Goal: Task Accomplishment & Management: Manage account settings

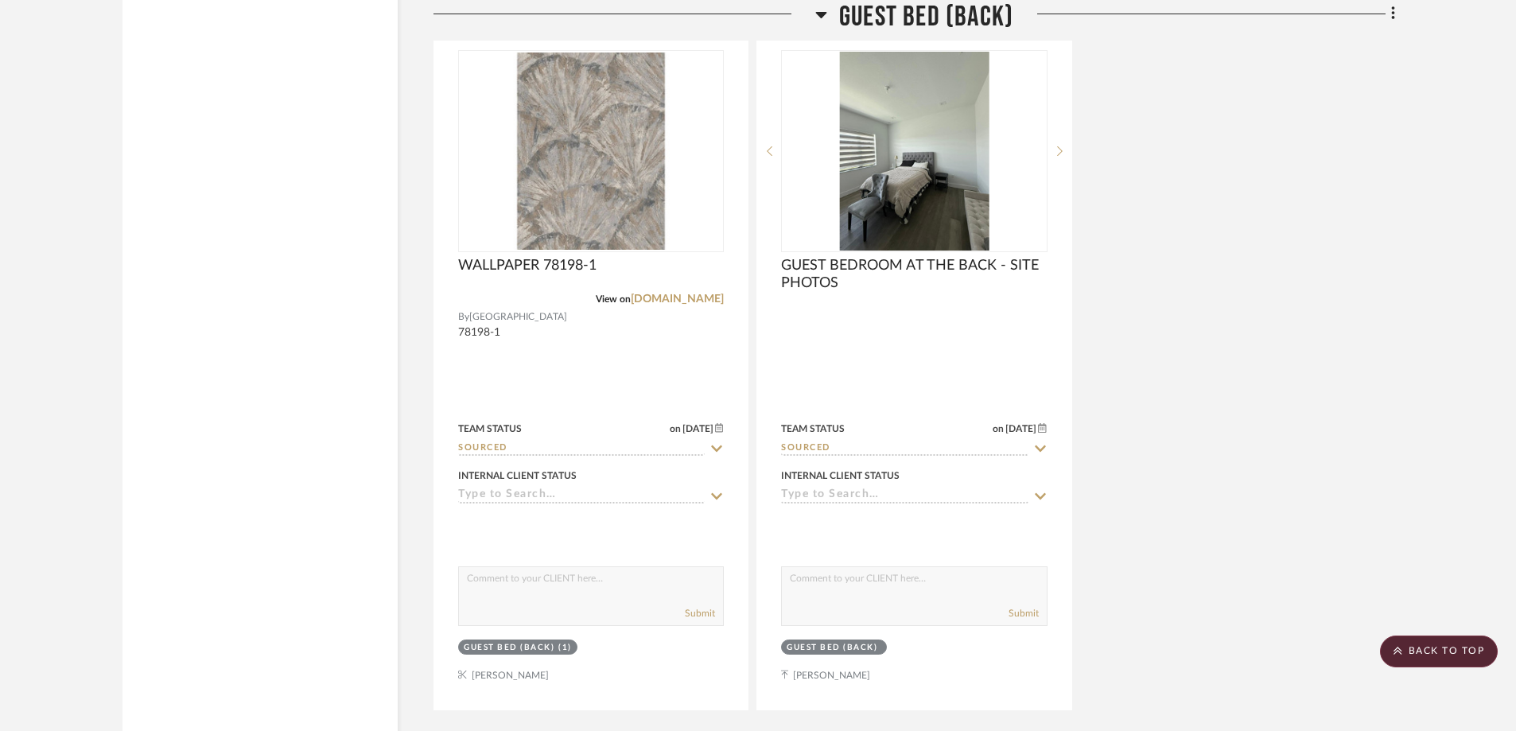
scroll to position [8743, 0]
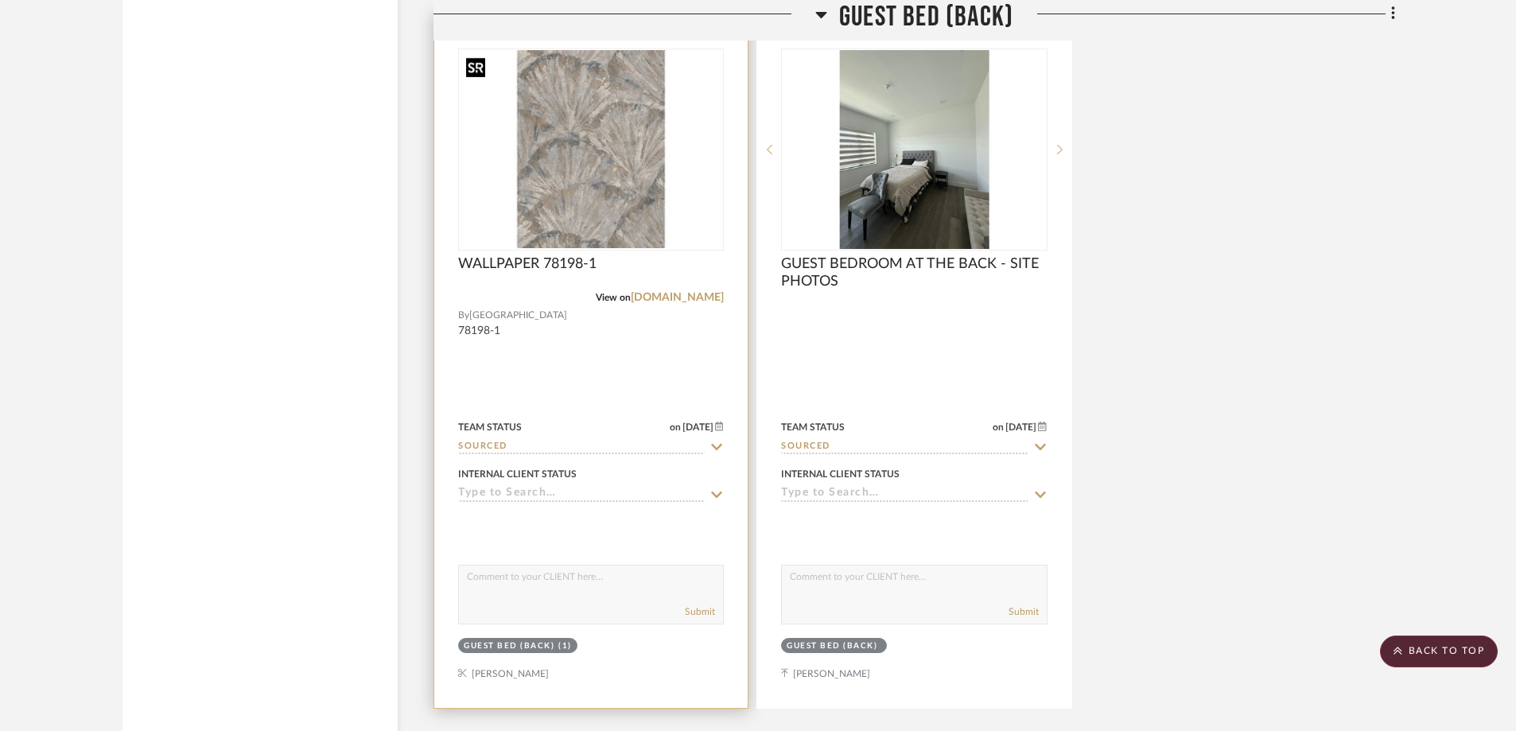
click at [647, 150] on img "0" at bounding box center [591, 149] width 263 height 198
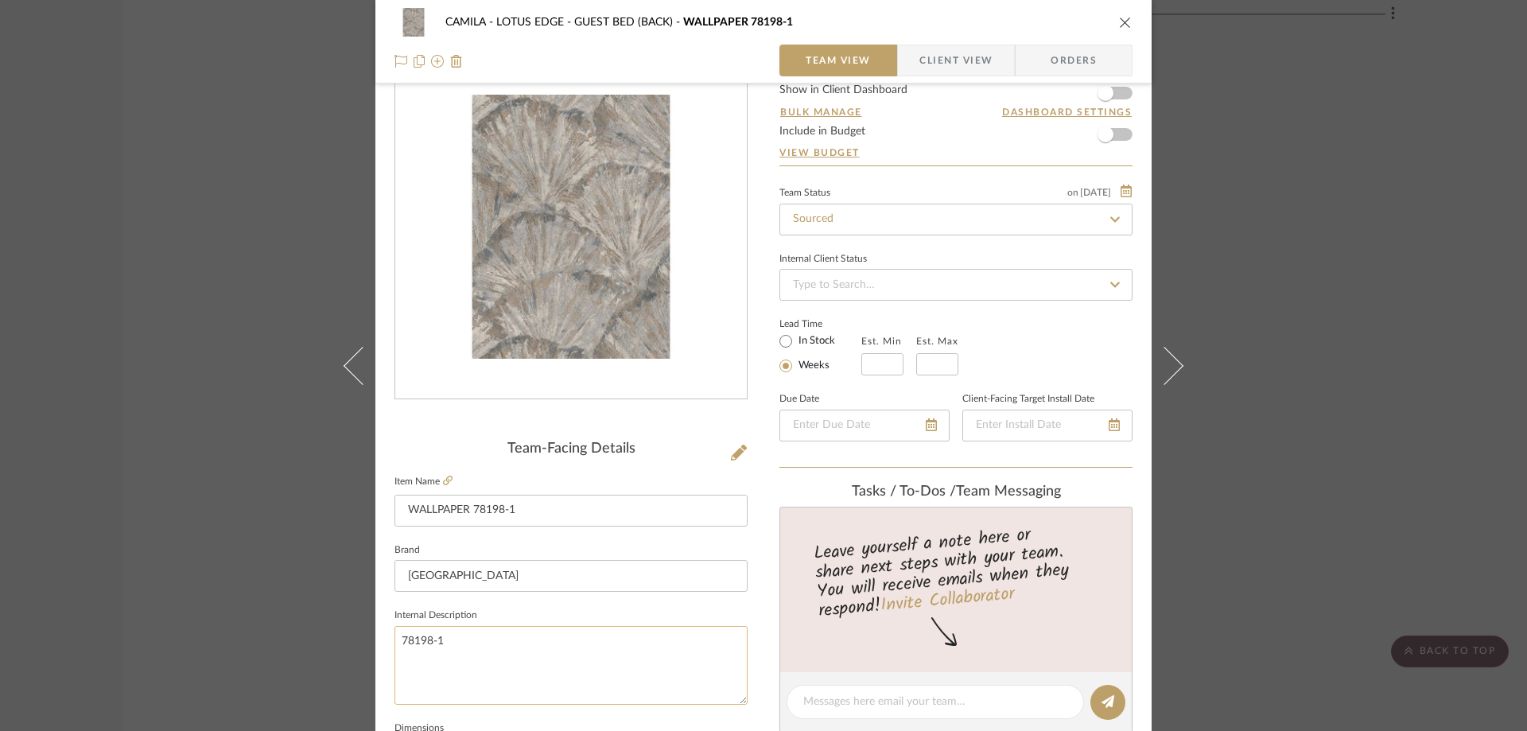
scroll to position [159, 0]
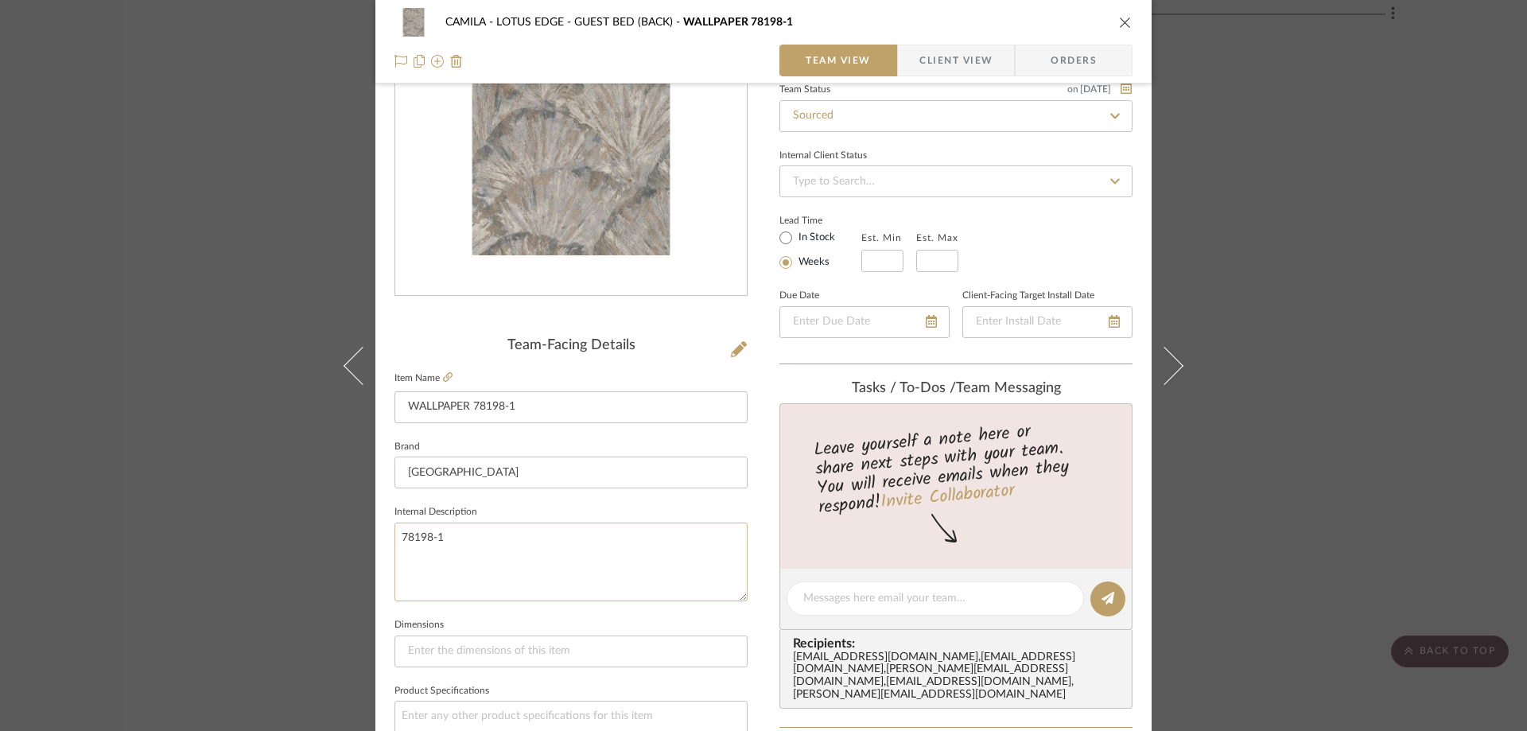
click at [421, 537] on textarea "78198-1" at bounding box center [571, 562] width 353 height 79
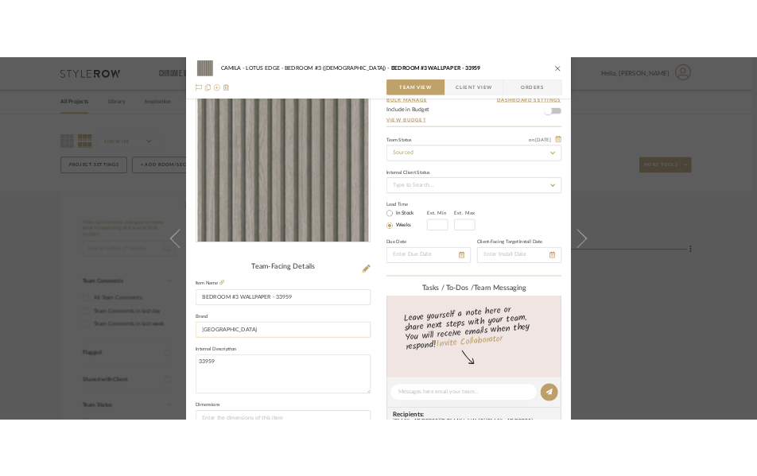
scroll to position [159, 0]
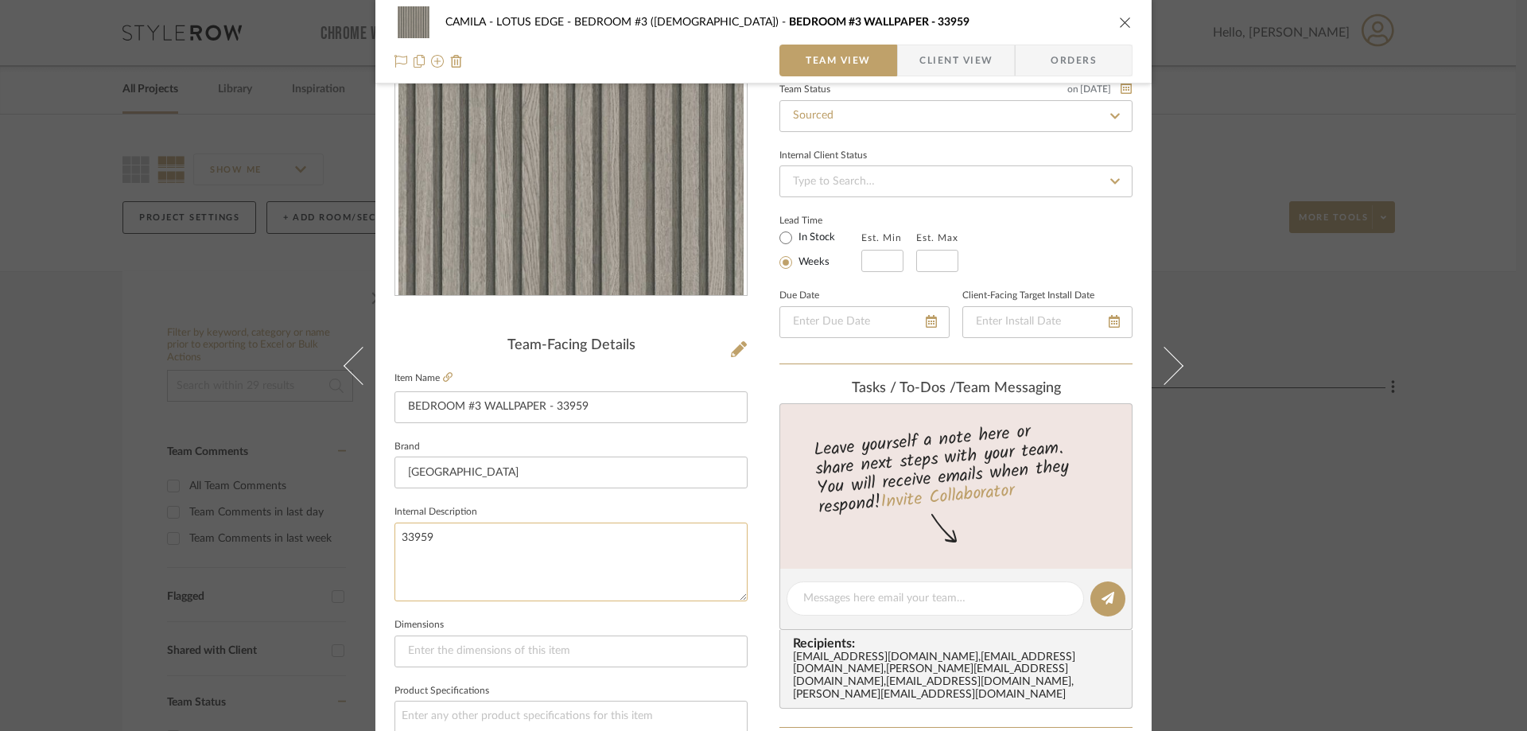
click at [426, 534] on textarea "33959" at bounding box center [571, 562] width 353 height 79
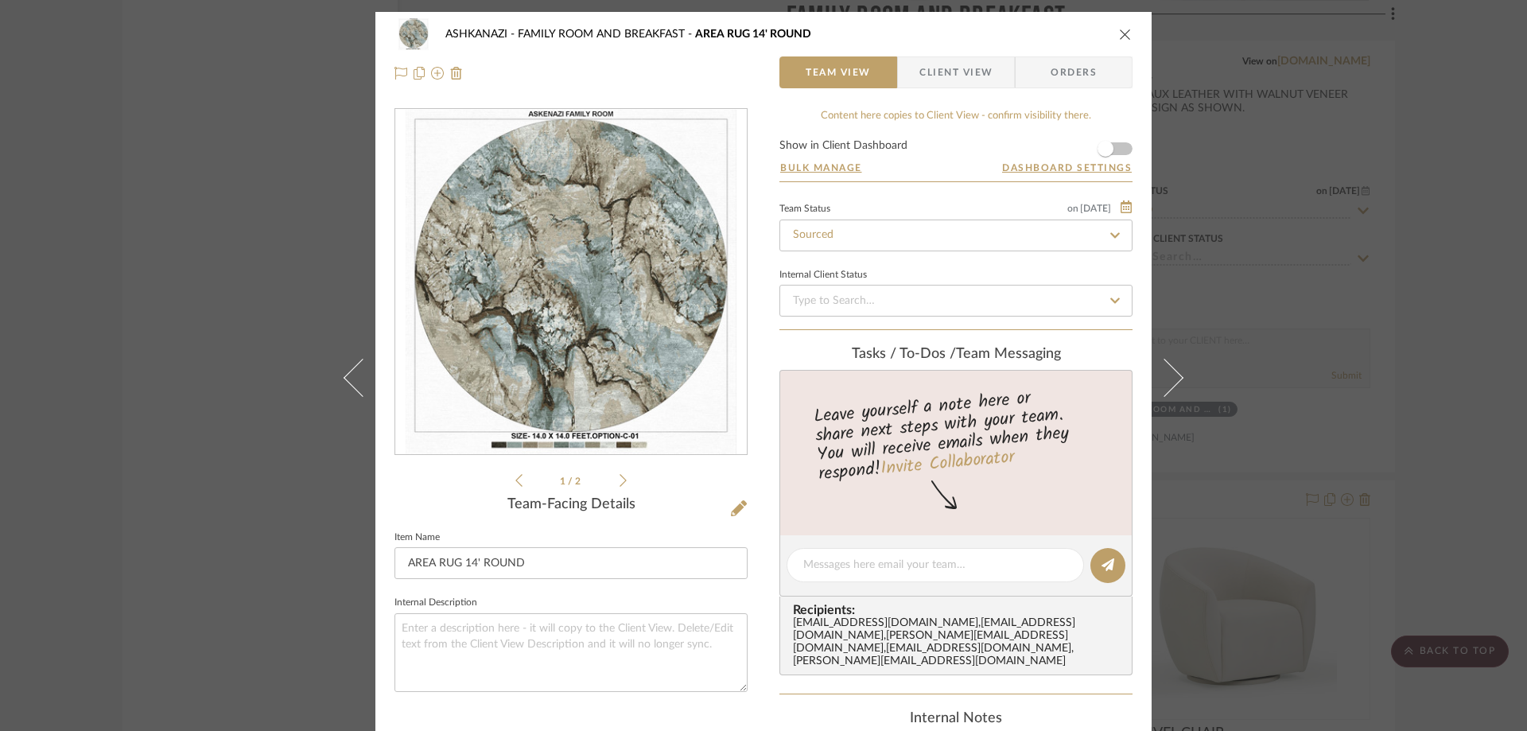
click at [1126, 29] on button "close" at bounding box center [1125, 34] width 14 height 14
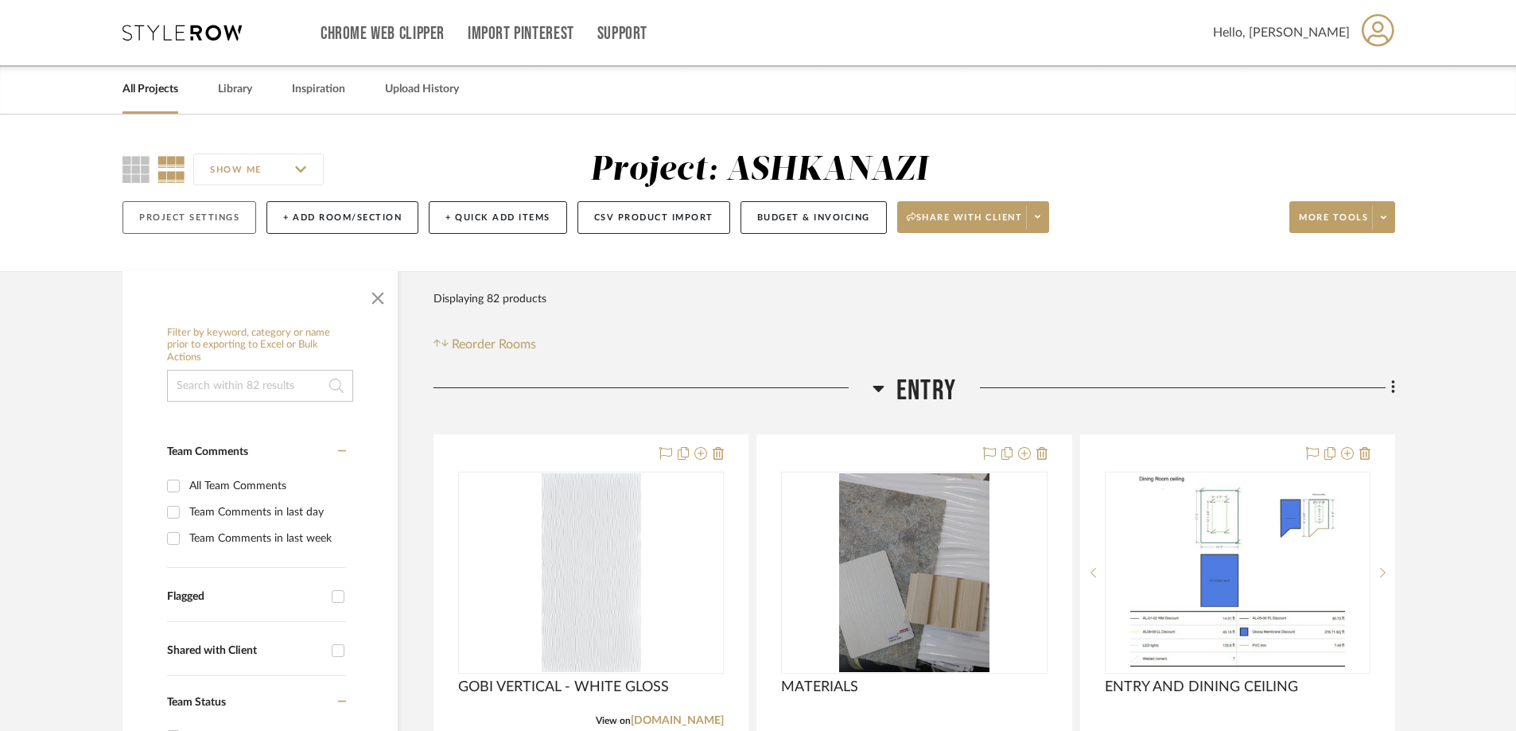
click at [170, 221] on button "Project Settings" at bounding box center [189, 217] width 134 height 33
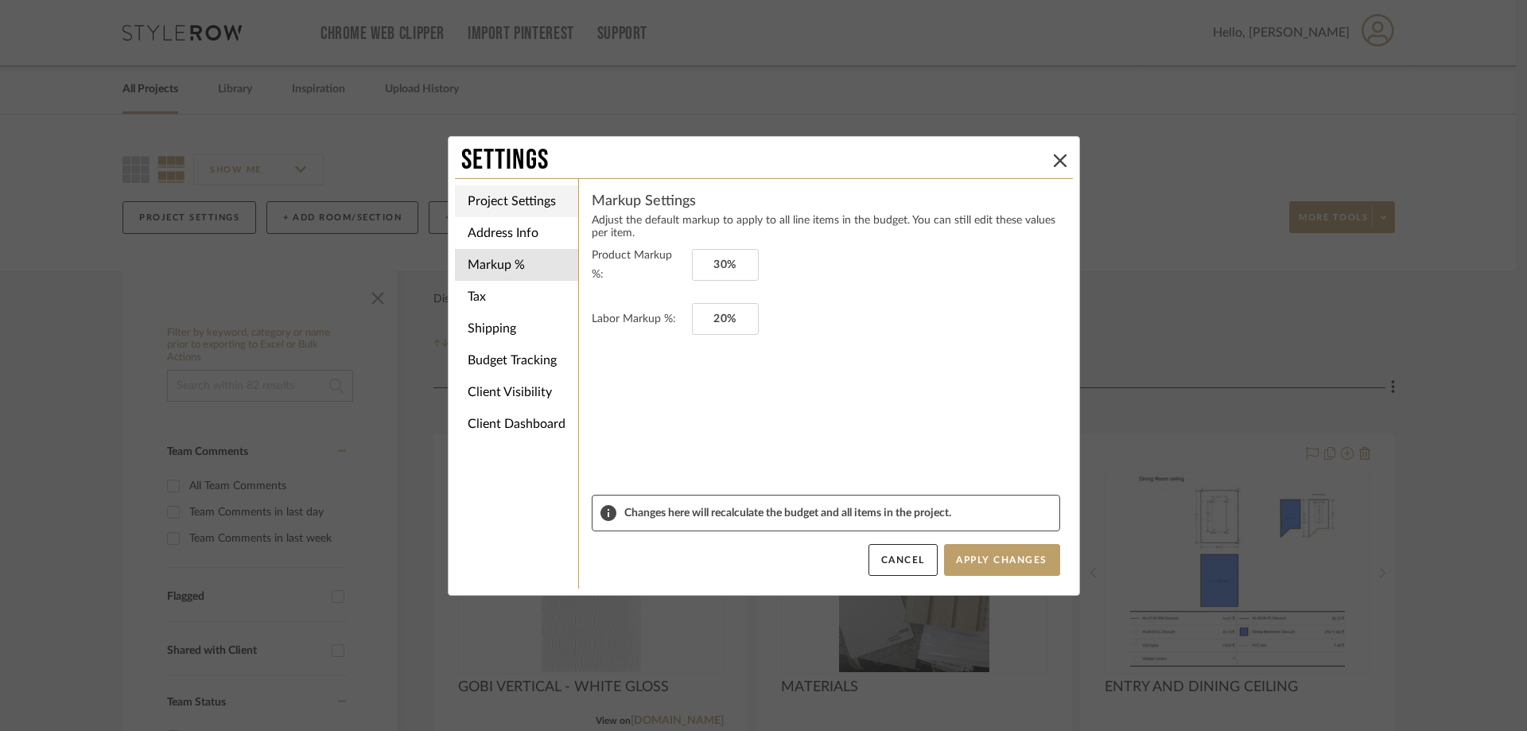
click at [492, 208] on li "Project Settings" at bounding box center [516, 201] width 123 height 32
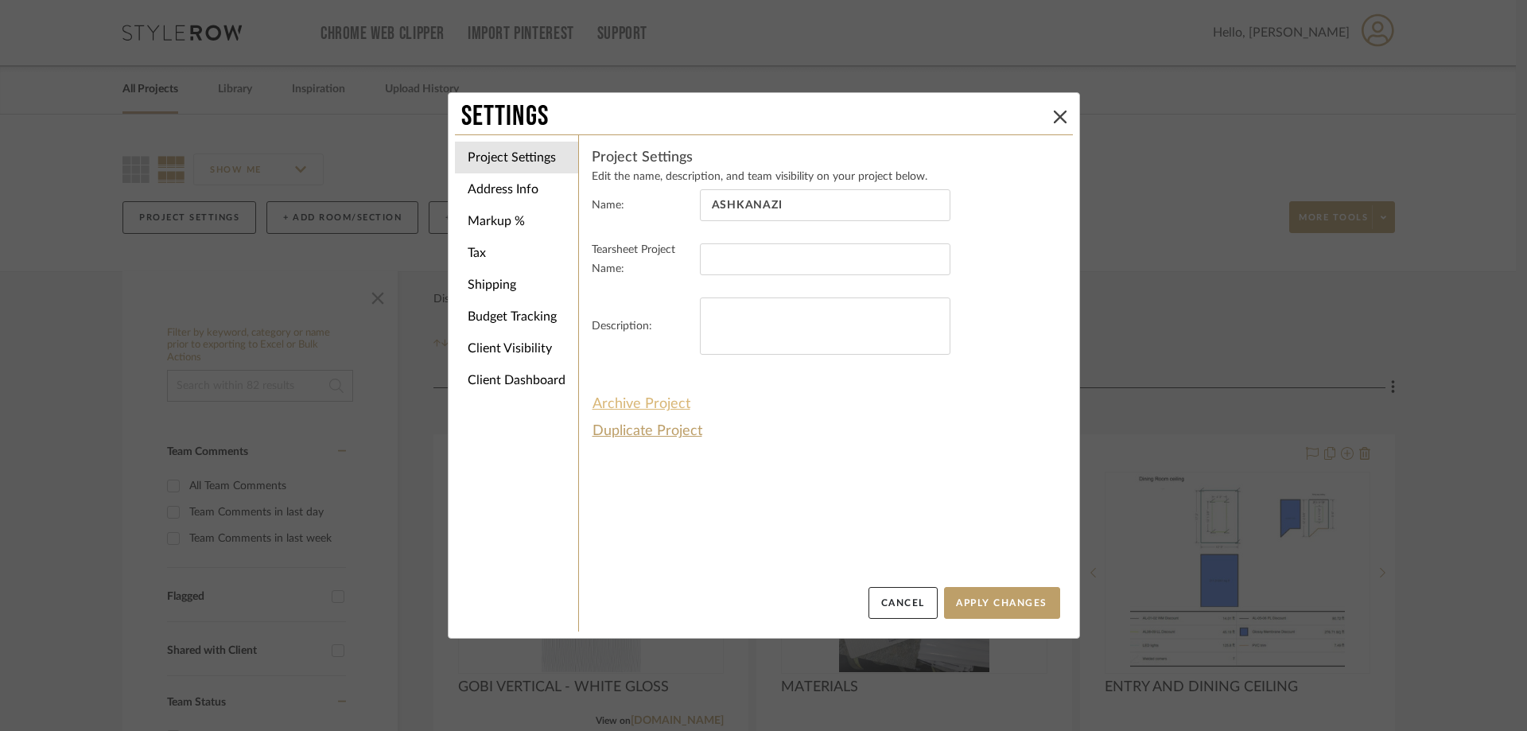
click at [621, 405] on button "Archive Project" at bounding box center [641, 404] width 99 height 27
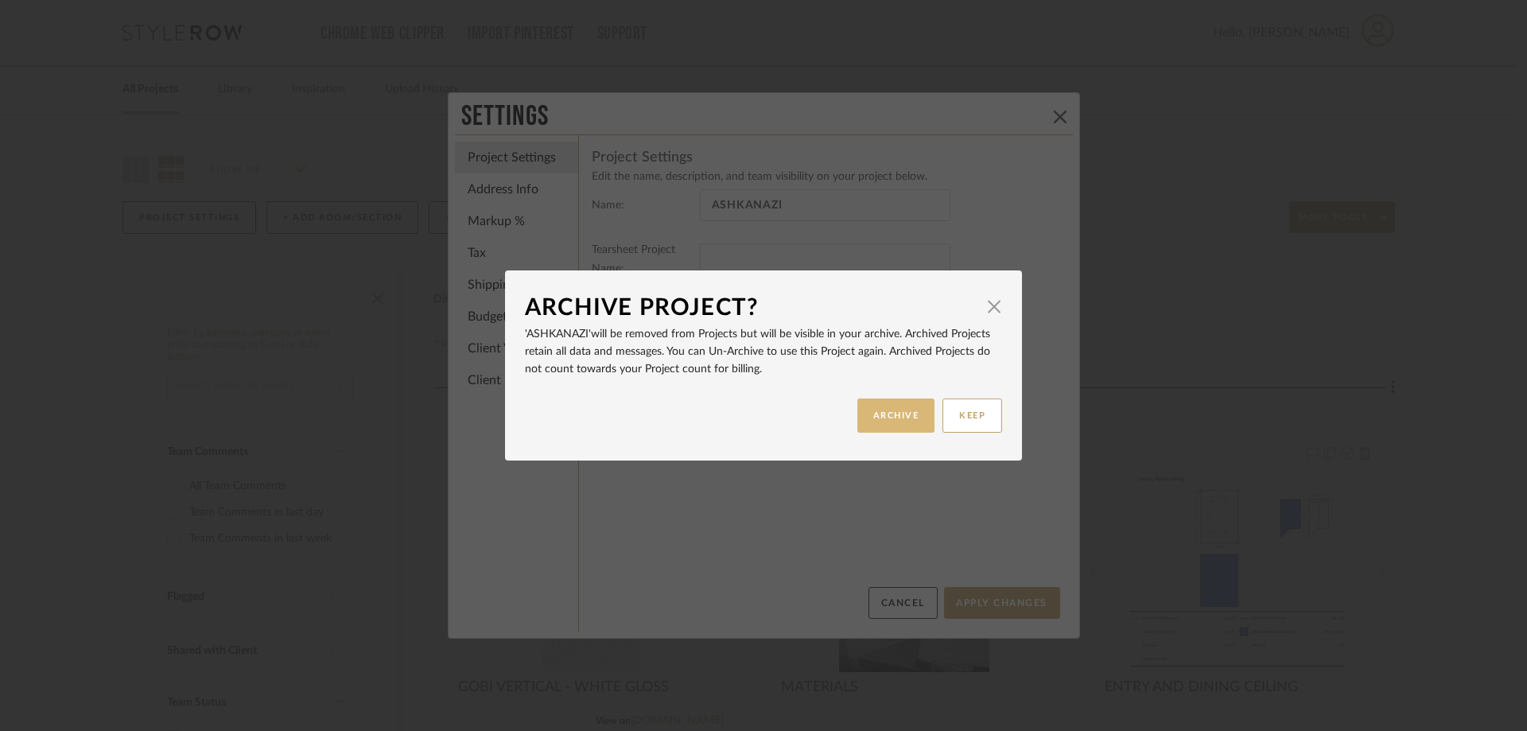
click at [905, 423] on button "ARCHIVE" at bounding box center [896, 416] width 78 height 34
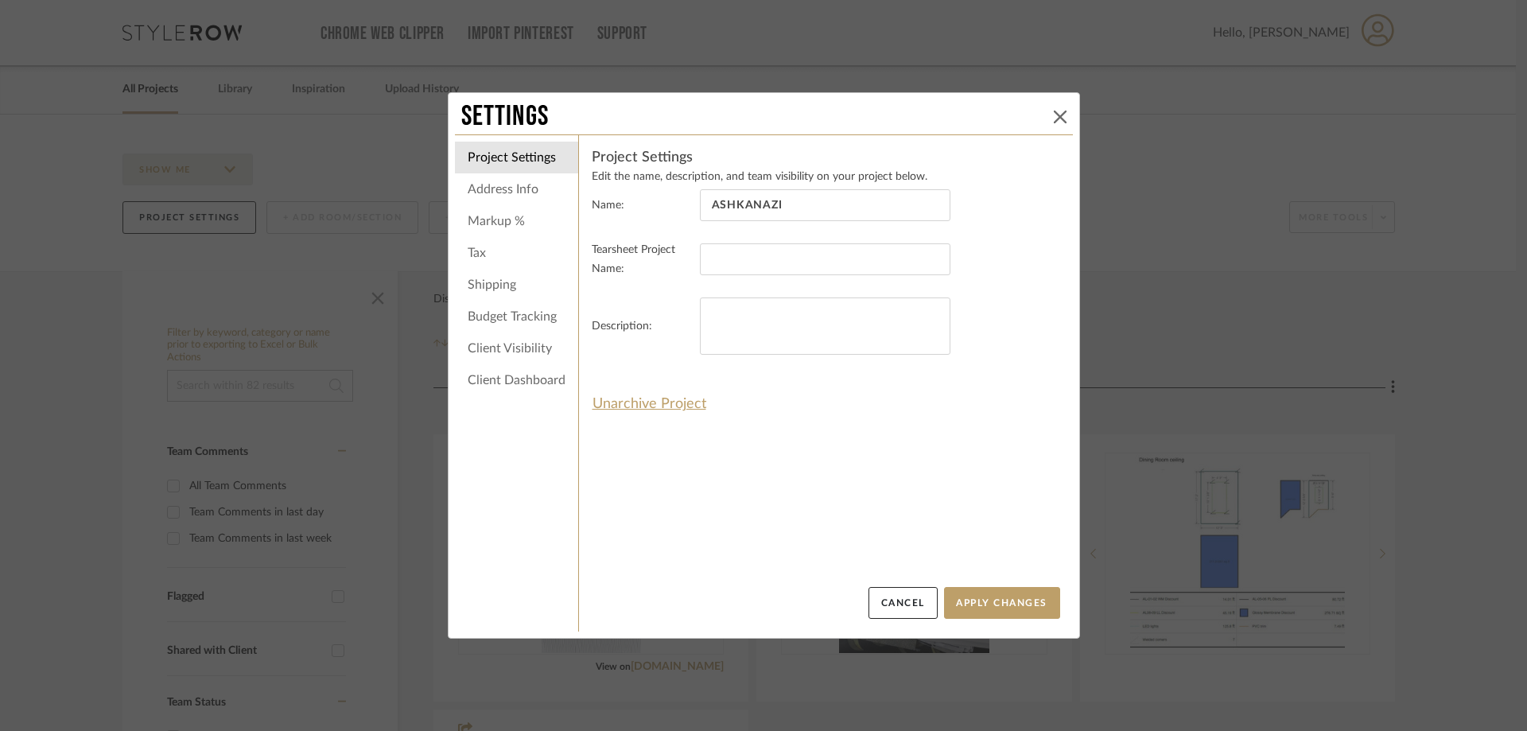
click at [1059, 114] on icon at bounding box center [1060, 117] width 13 height 13
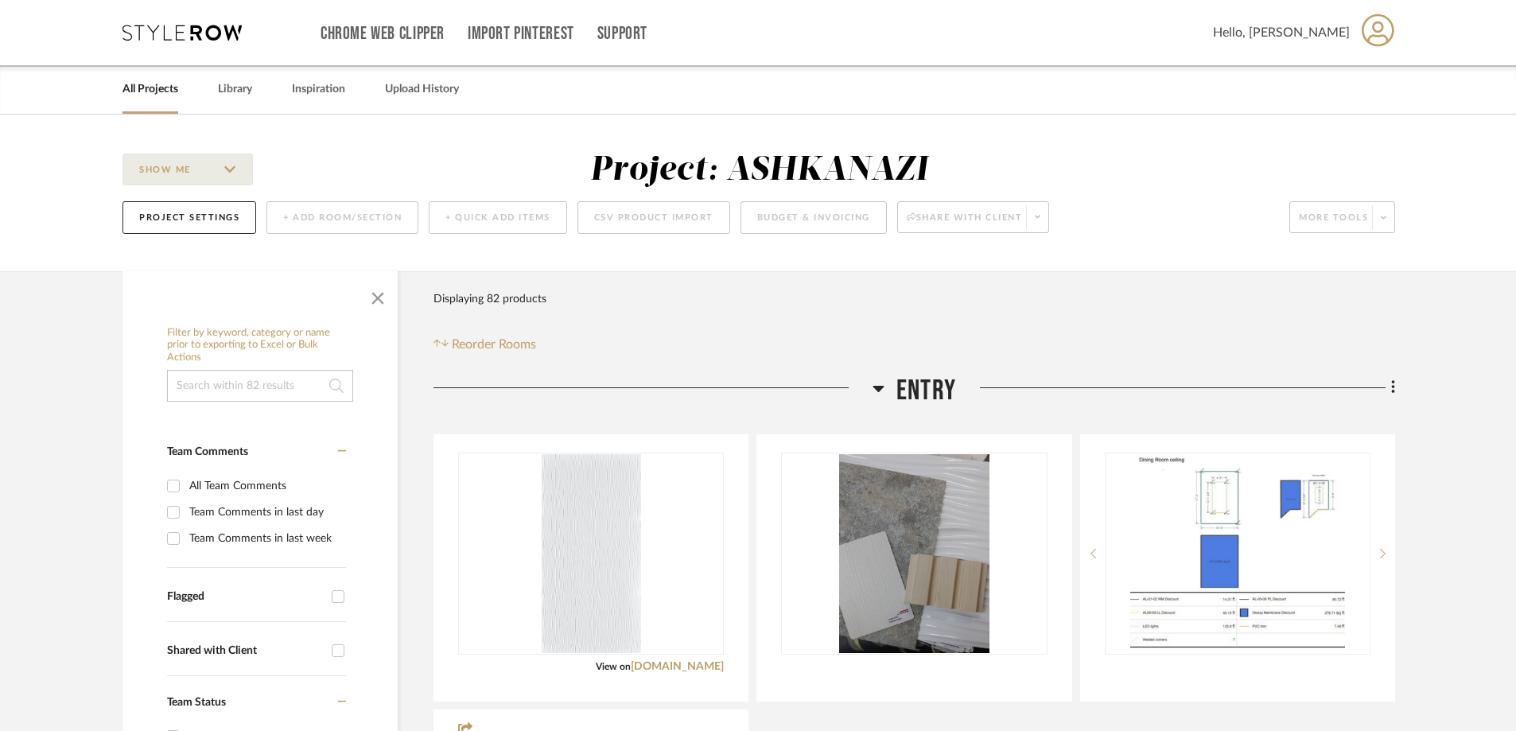
click at [135, 84] on link "All Projects" at bounding box center [150, 89] width 56 height 21
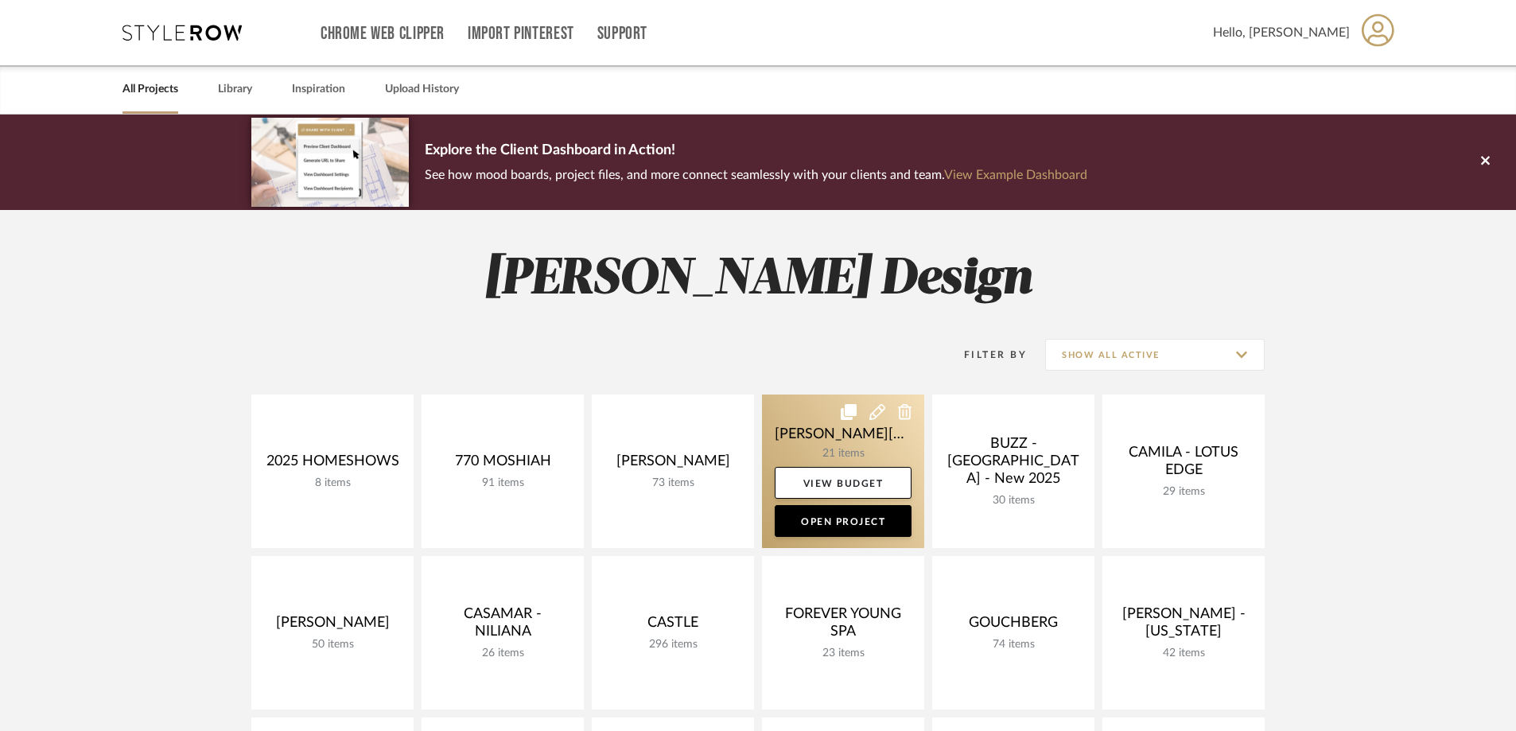
click at [836, 438] on link at bounding box center [843, 472] width 162 height 154
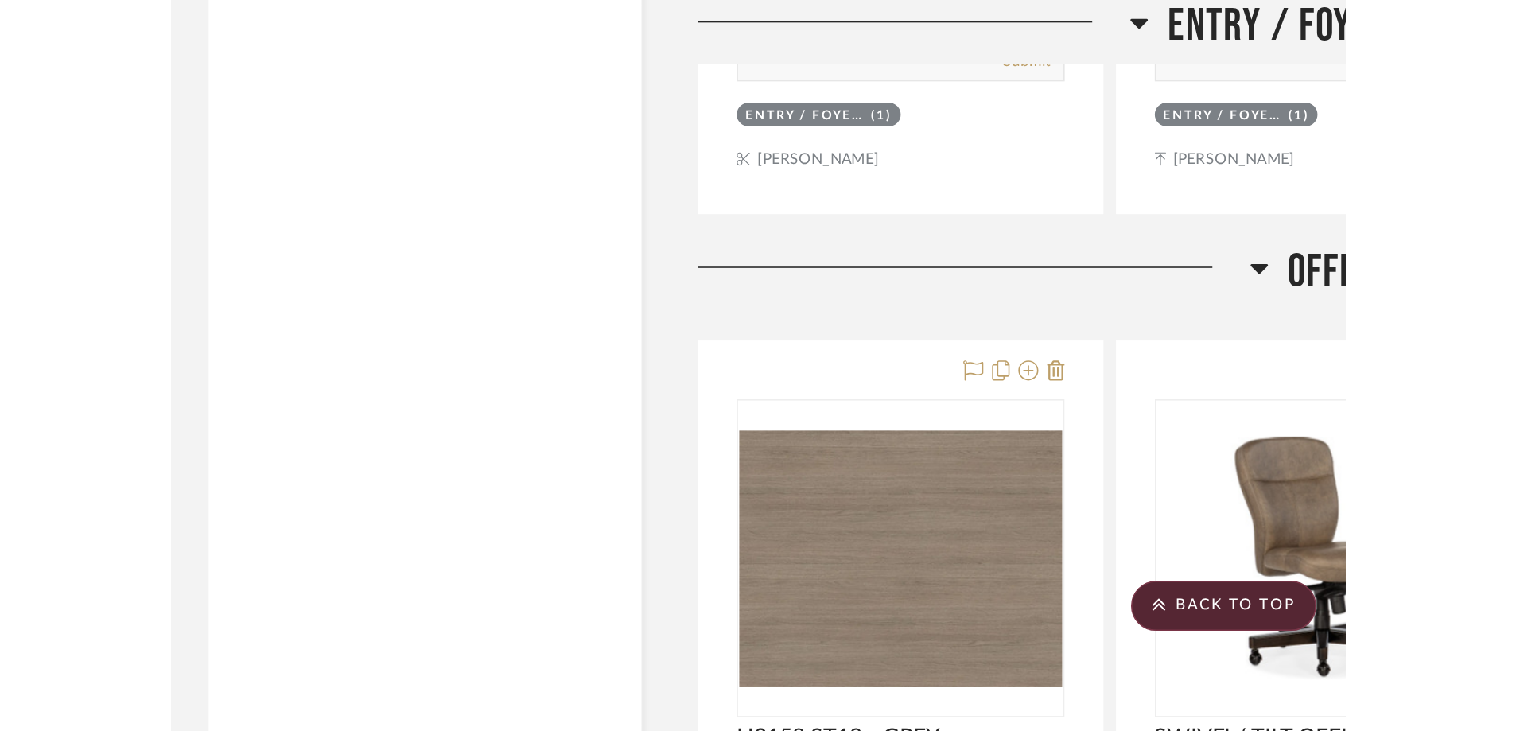
scroll to position [4773, 0]
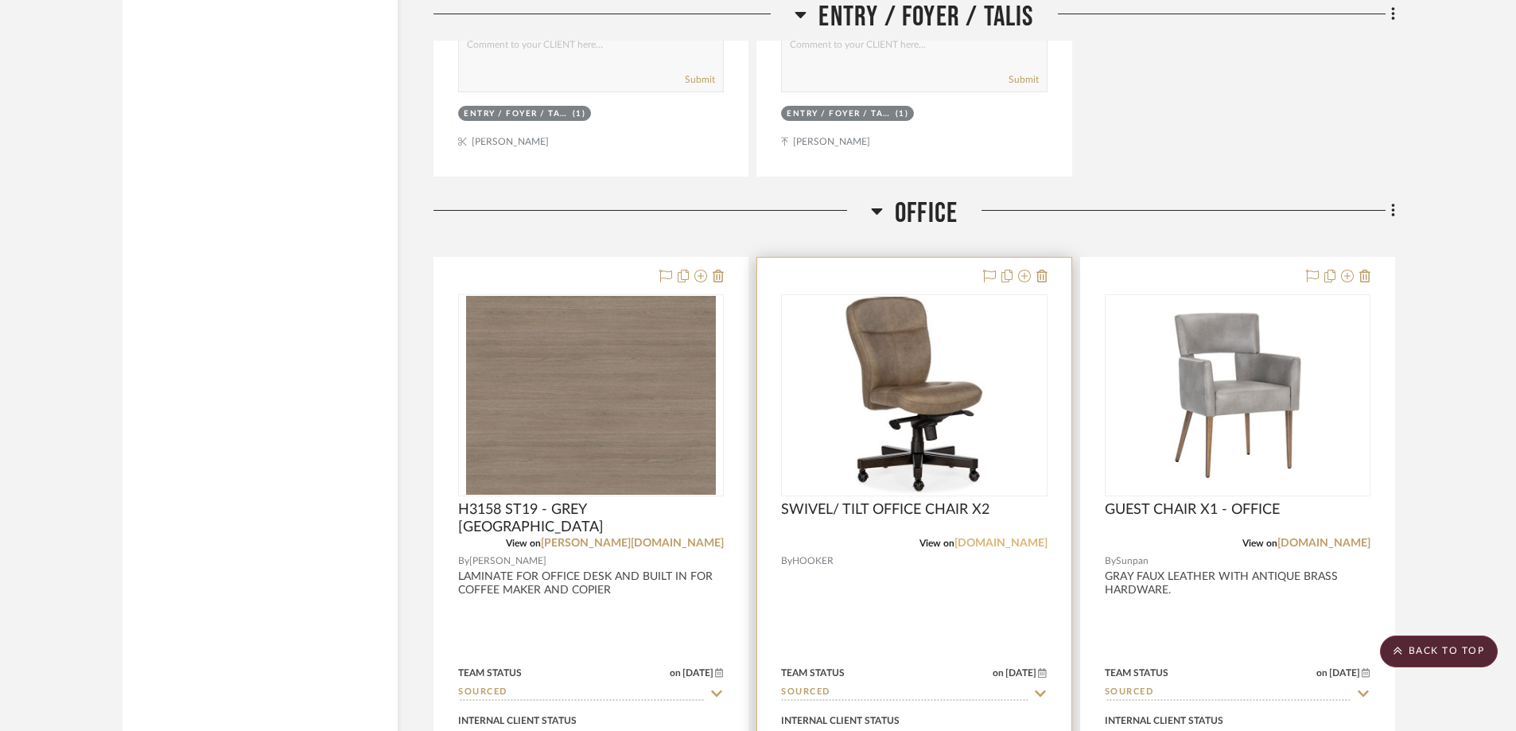
click at [990, 538] on link "hookerfurniture.com" at bounding box center [1001, 543] width 93 height 11
click at [944, 332] on img "0" at bounding box center [914, 395] width 262 height 197
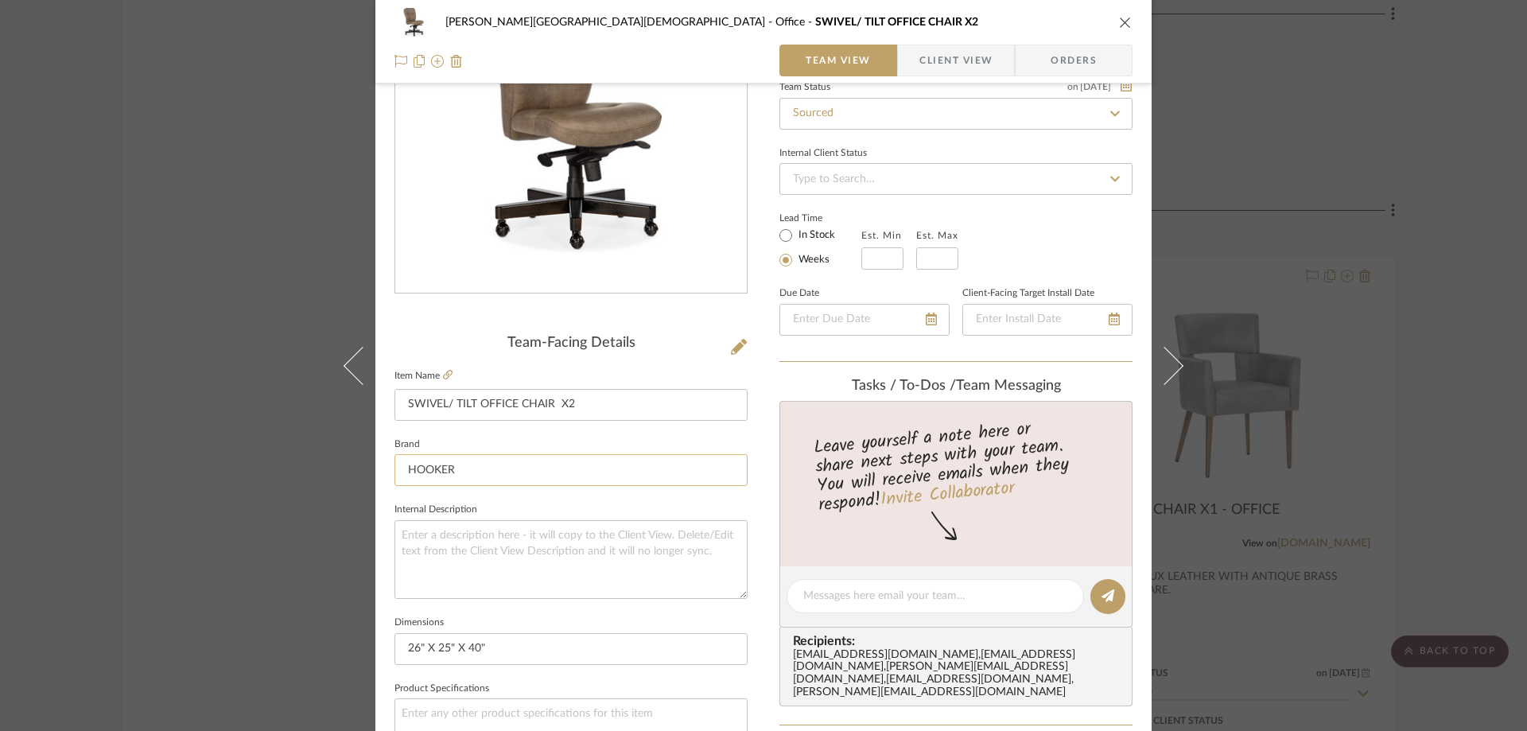
scroll to position [318, 0]
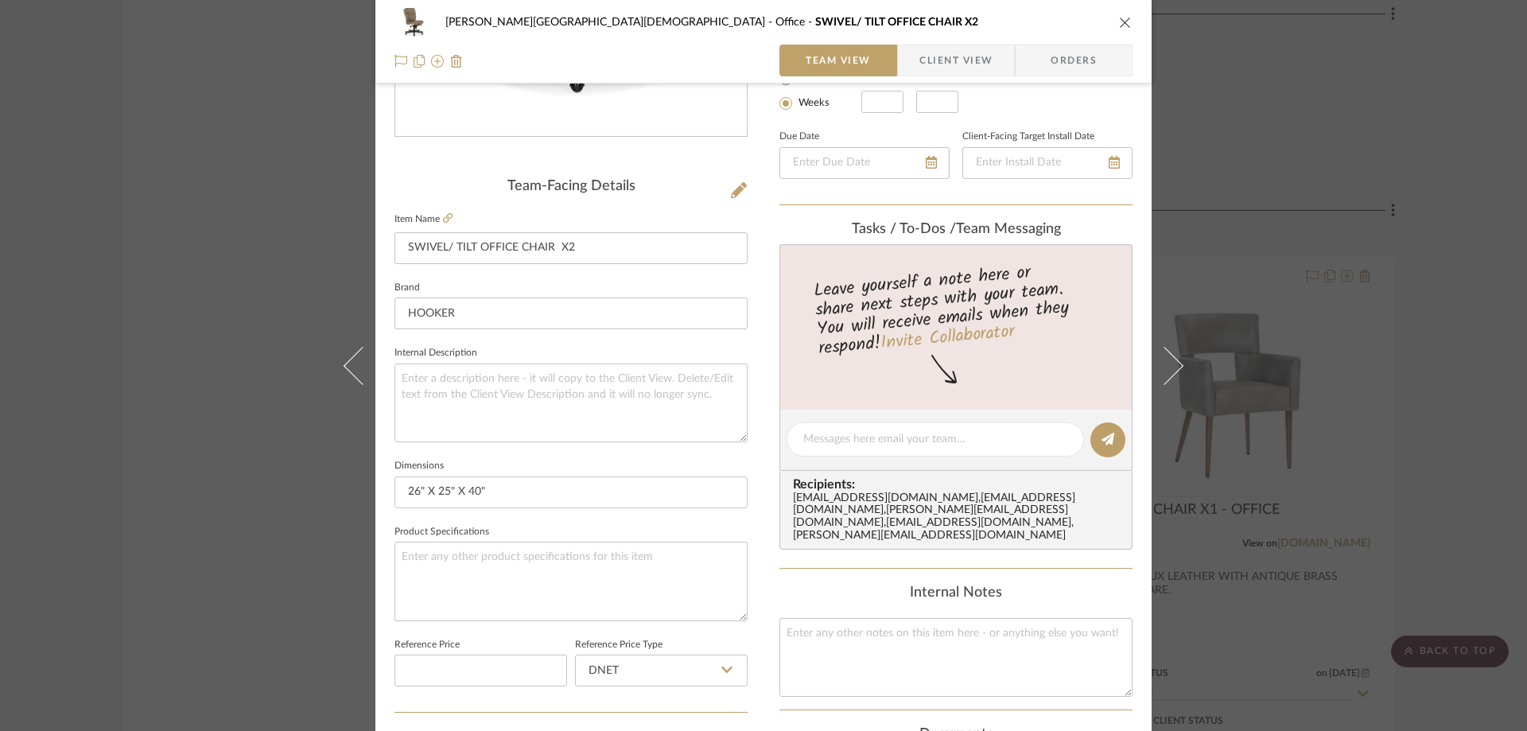
click at [1120, 19] on icon "close" at bounding box center [1125, 22] width 13 height 13
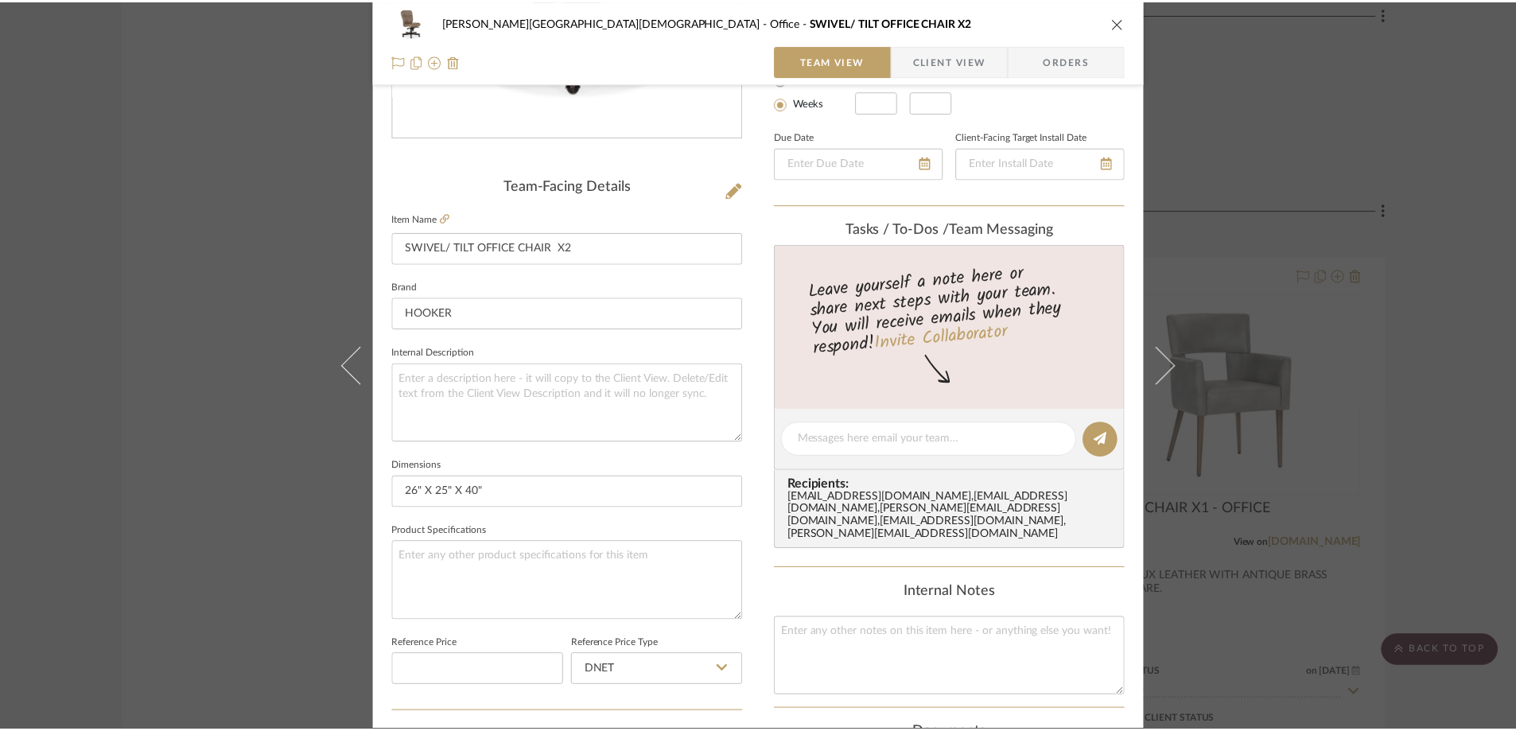
scroll to position [4773, 0]
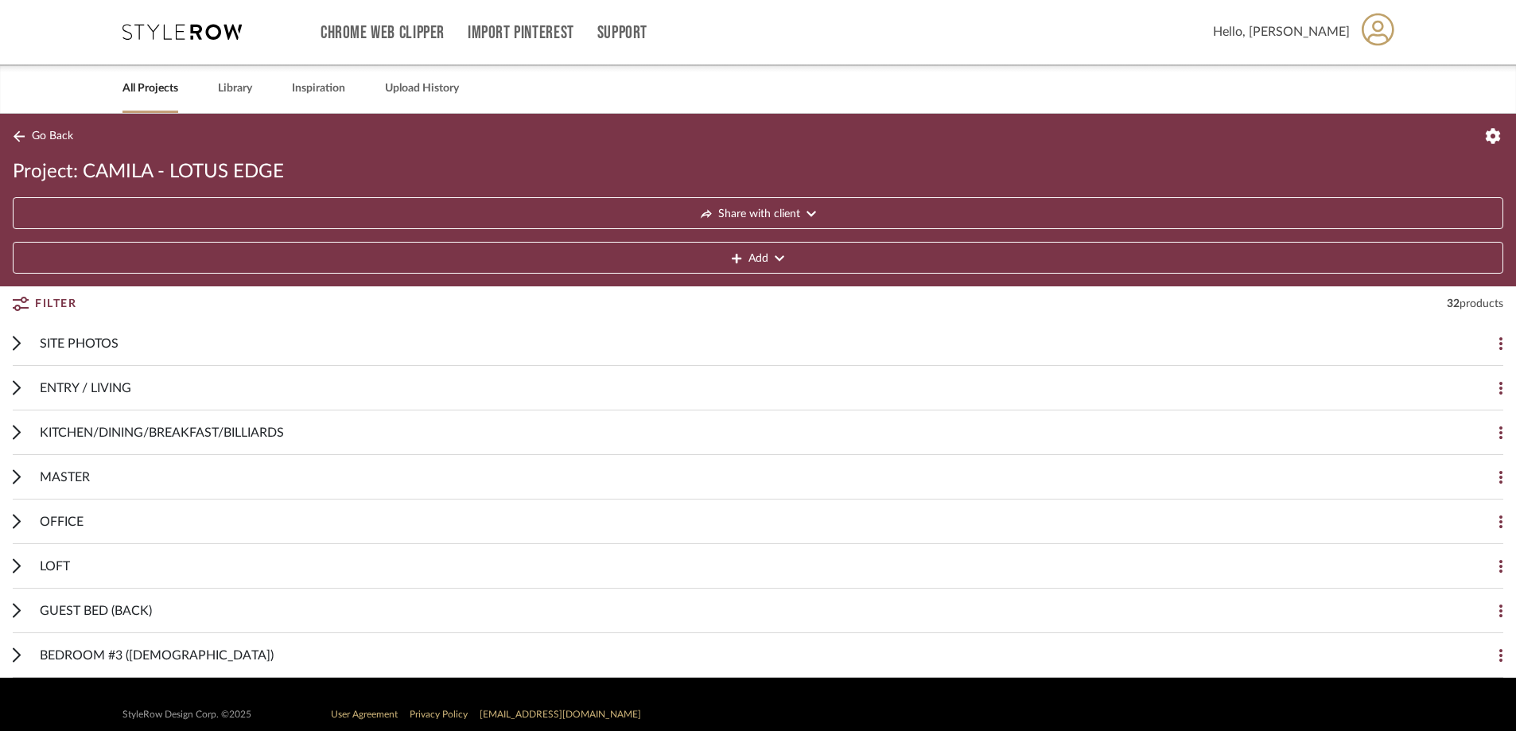
click at [164, 86] on link "All Projects" at bounding box center [150, 88] width 56 height 21
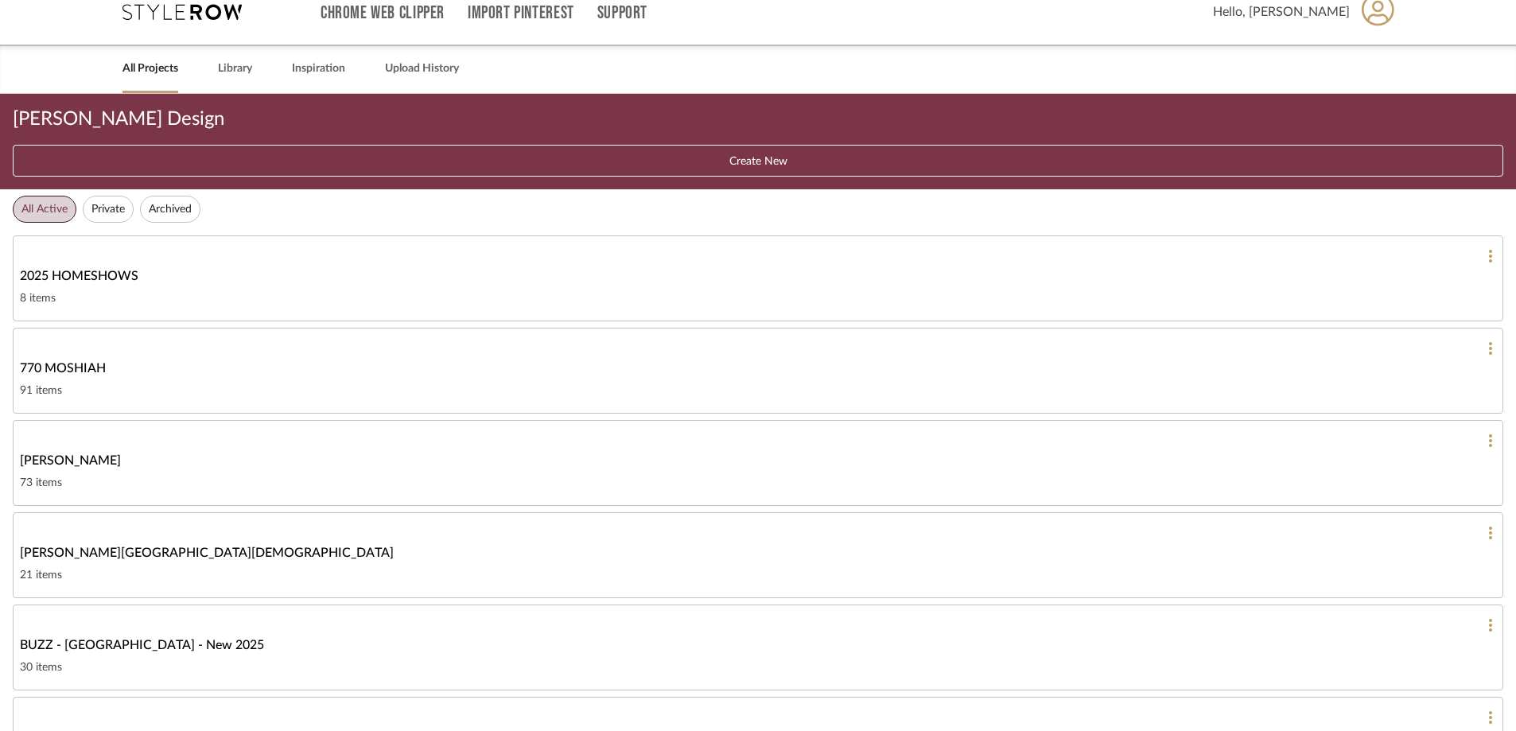
click at [72, 371] on span "770 MOSHIAH" at bounding box center [63, 368] width 86 height 19
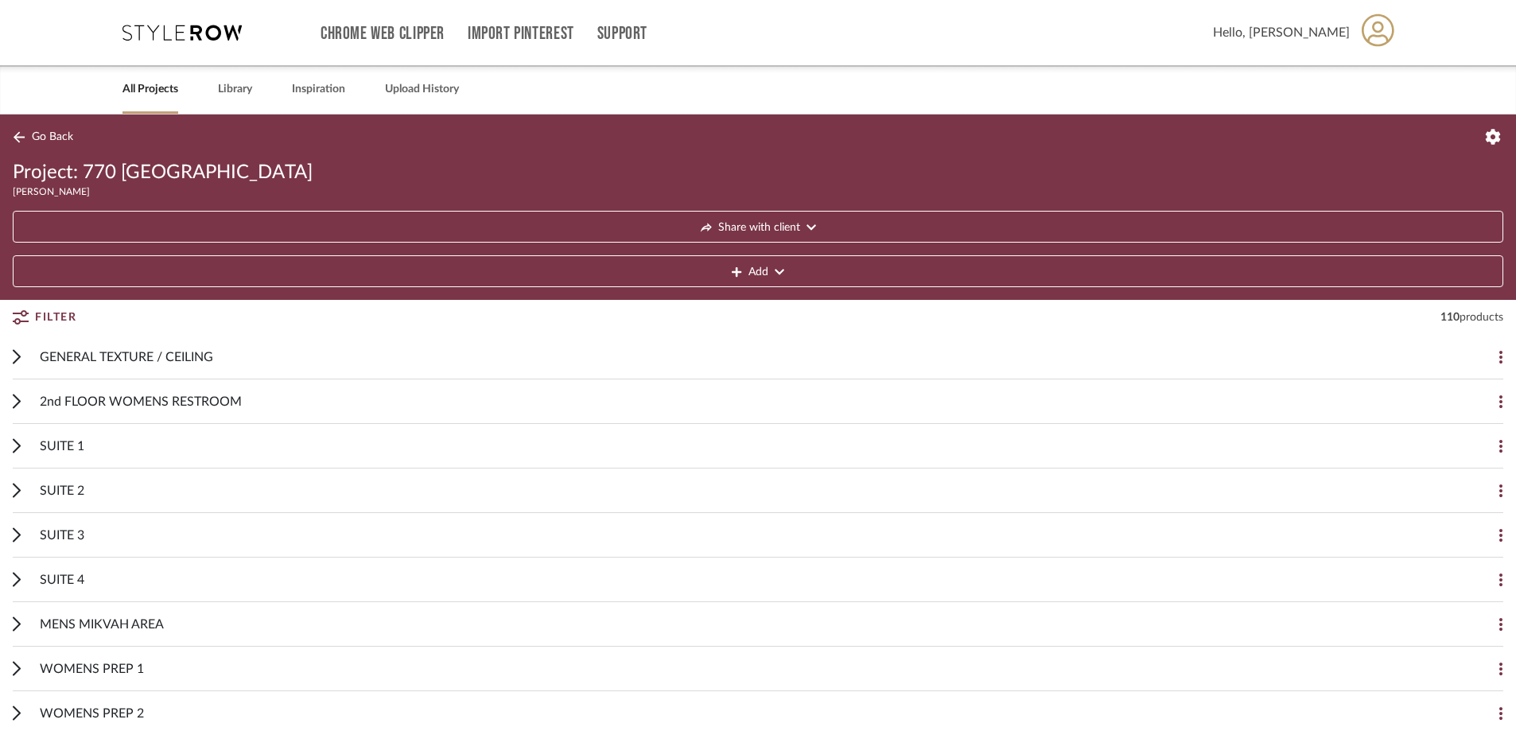
scroll to position [21, 0]
